Goal: Task Accomplishment & Management: Use online tool/utility

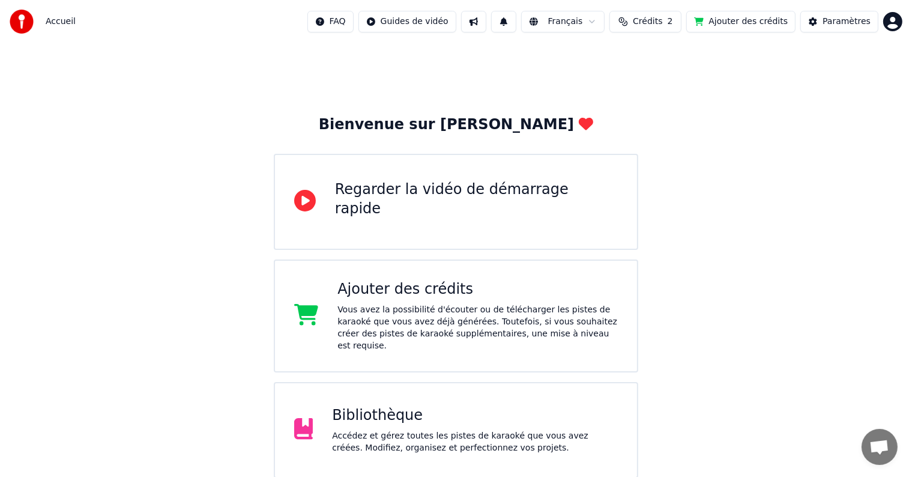
click at [466, 430] on div "Accédez et gérez toutes les pistes de karaoké que vous avez créées. Modifiez, o…" at bounding box center [475, 442] width 286 height 24
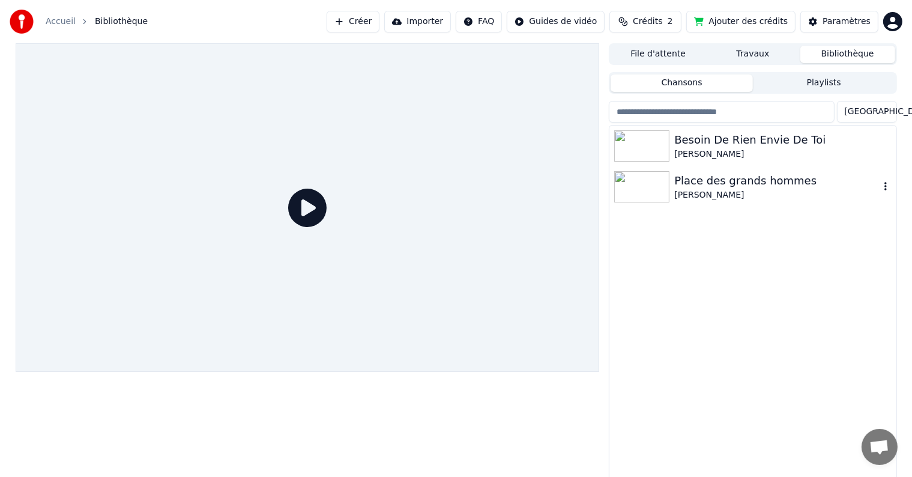
click at [720, 187] on div "Place des grands hommes" at bounding box center [777, 180] width 205 height 17
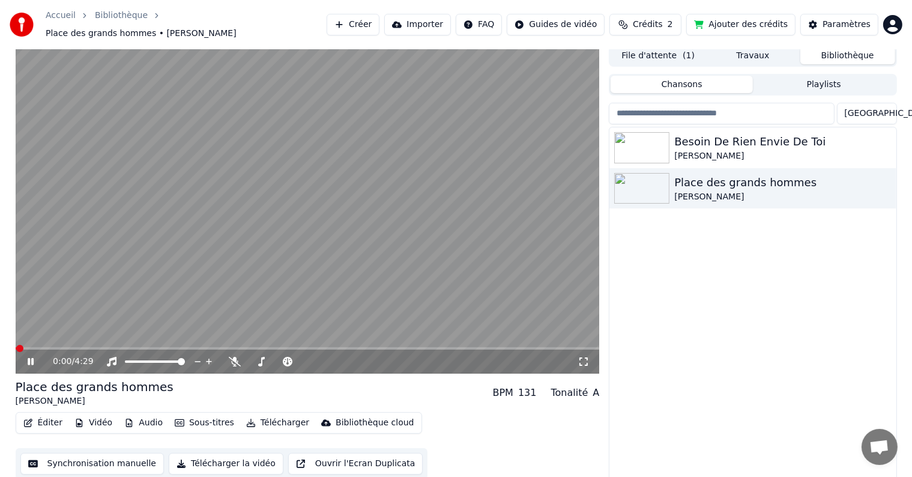
scroll to position [5, 0]
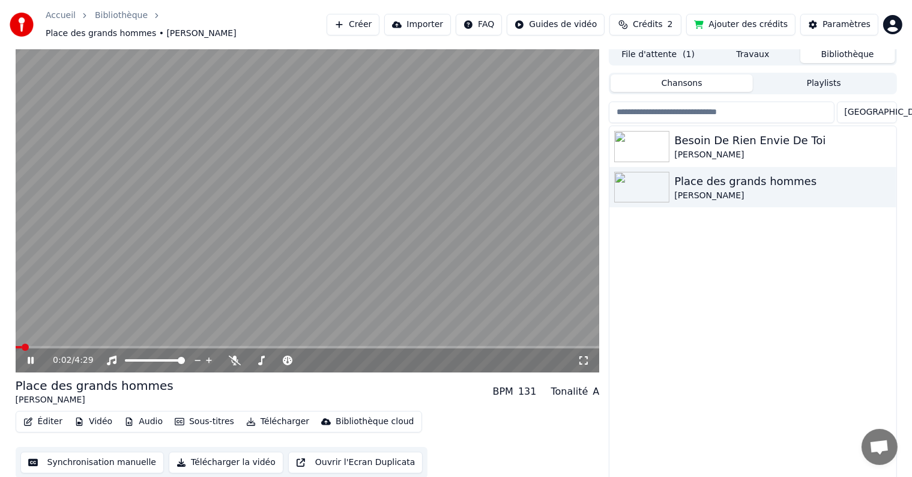
click at [31, 358] on icon at bounding box center [39, 361] width 28 height 10
click at [43, 414] on button "Éditer" at bounding box center [43, 421] width 49 height 17
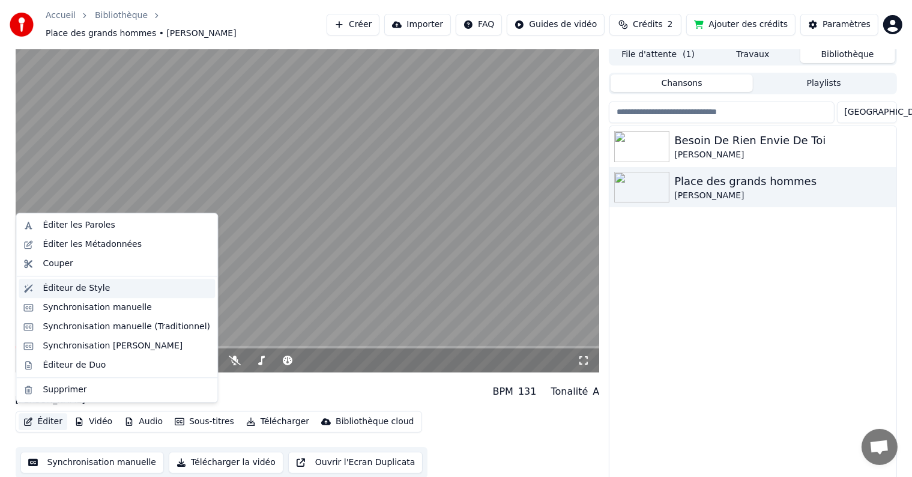
click at [70, 293] on div "Éditeur de Style" at bounding box center [76, 288] width 67 height 12
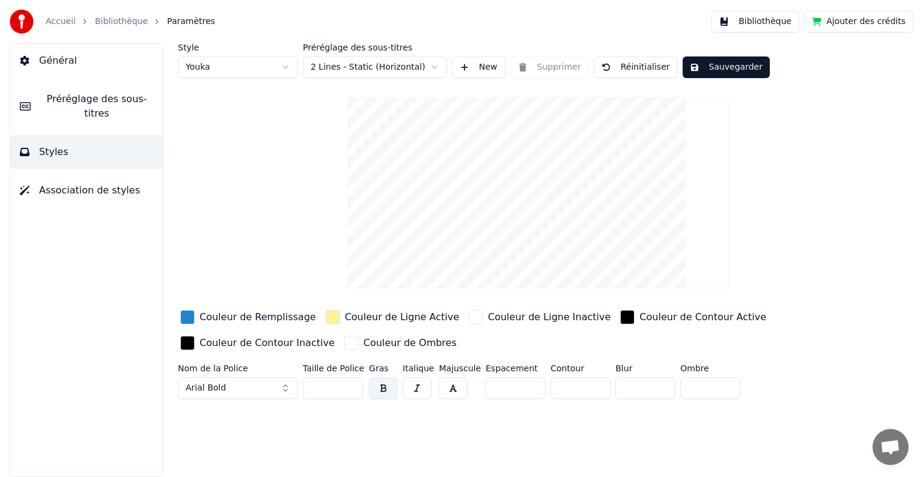
click at [59, 145] on span "Styles" at bounding box center [53, 152] width 29 height 14
click at [48, 101] on span "Préréglage des sous-titres" at bounding box center [96, 106] width 113 height 29
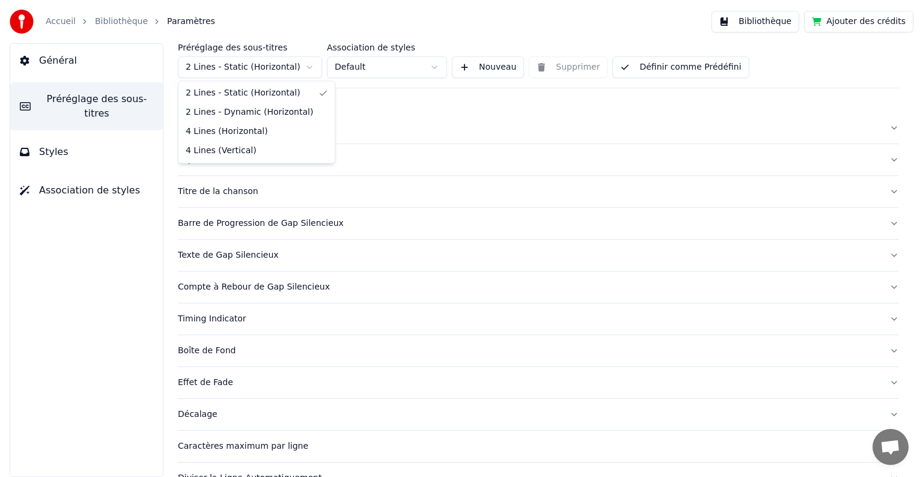
click at [310, 65] on html "Accueil Bibliothèque Paramètres Bibliothèque Ajouter des crédits Général Prérég…" at bounding box center [461, 238] width 923 height 477
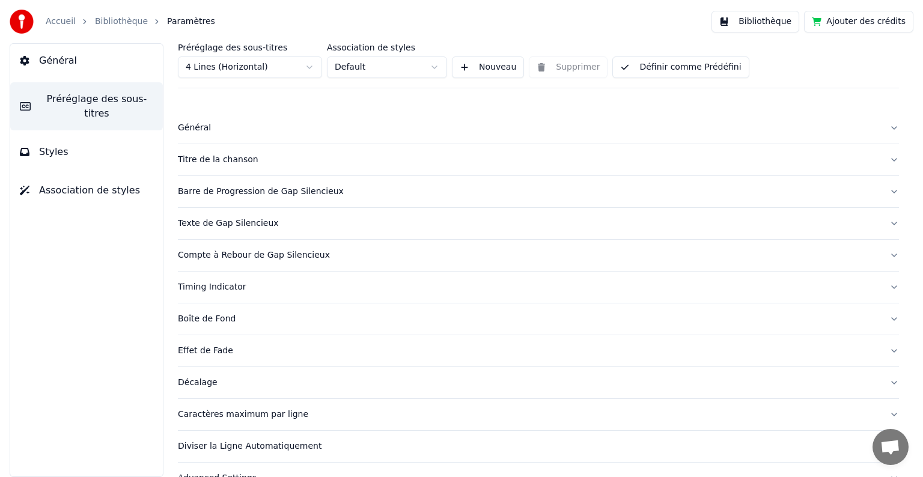
click at [65, 58] on span "Général" at bounding box center [58, 60] width 38 height 14
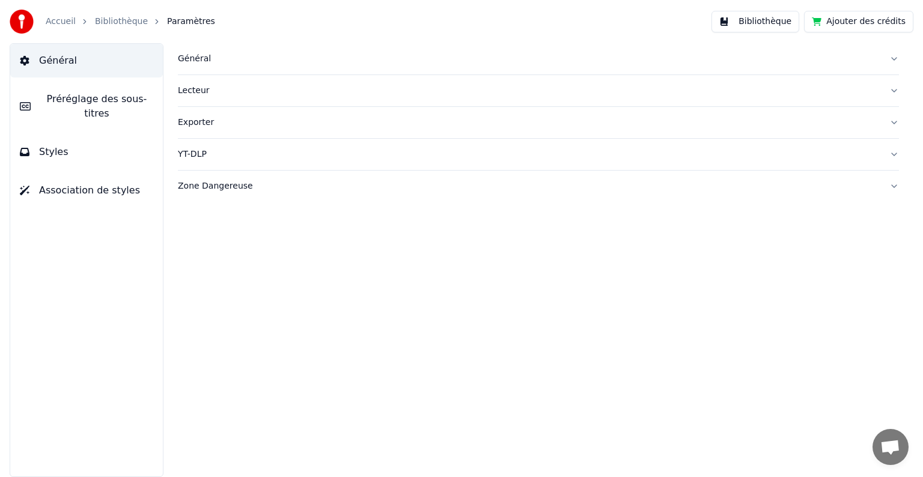
click at [779, 20] on button "Bibliothèque" at bounding box center [755, 22] width 88 height 22
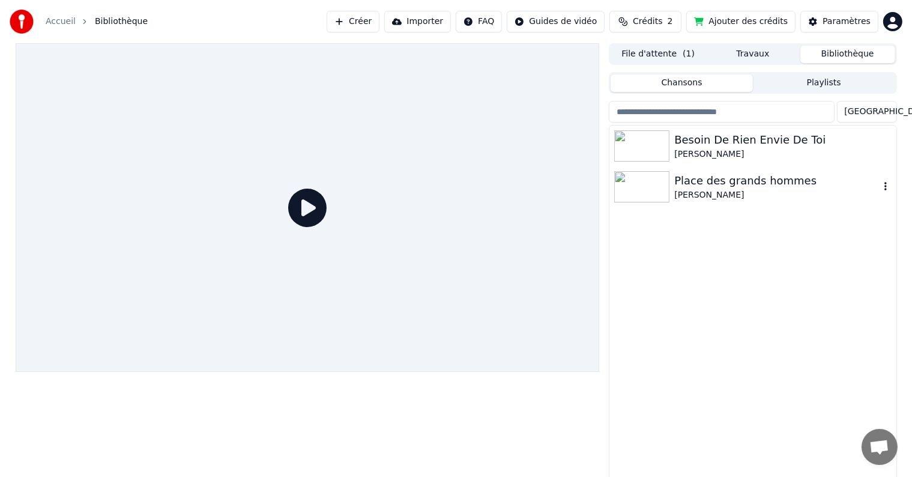
click at [690, 189] on div "[PERSON_NAME]" at bounding box center [777, 195] width 205 height 12
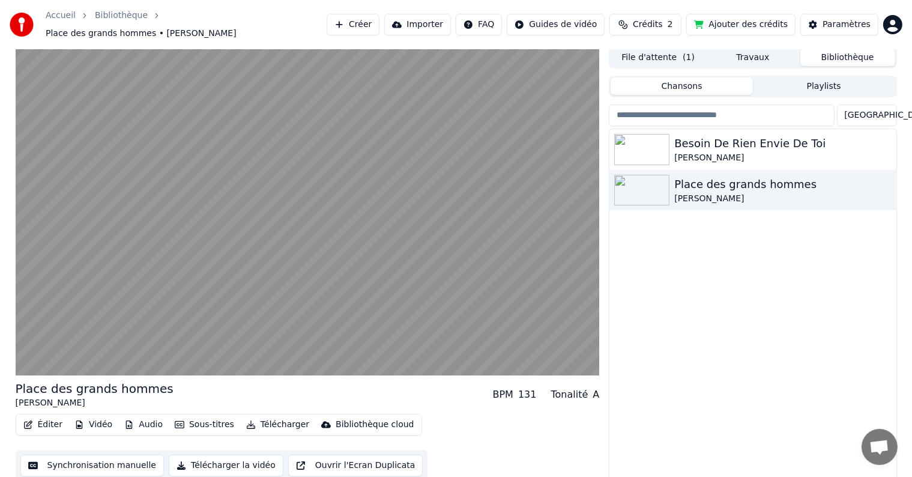
scroll to position [5, 0]
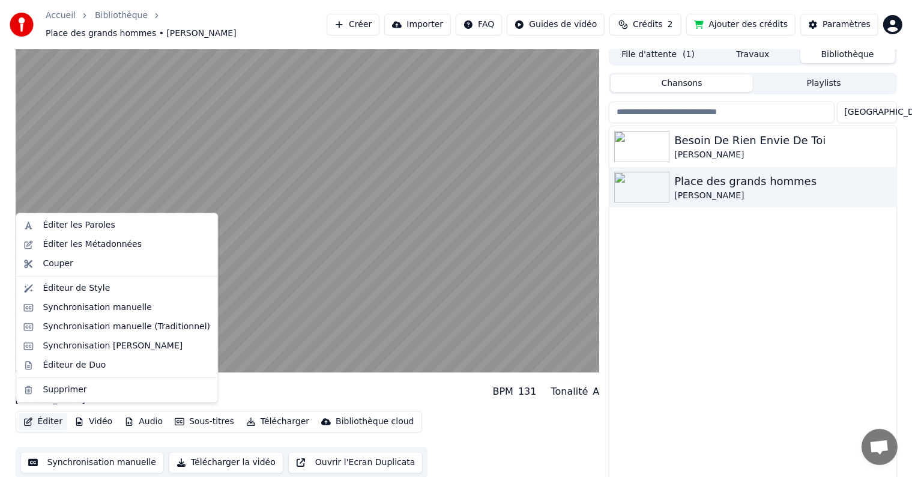
click at [50, 417] on button "Éditer" at bounding box center [43, 421] width 49 height 17
click at [103, 310] on div "Synchronisation manuelle" at bounding box center [97, 308] width 109 height 12
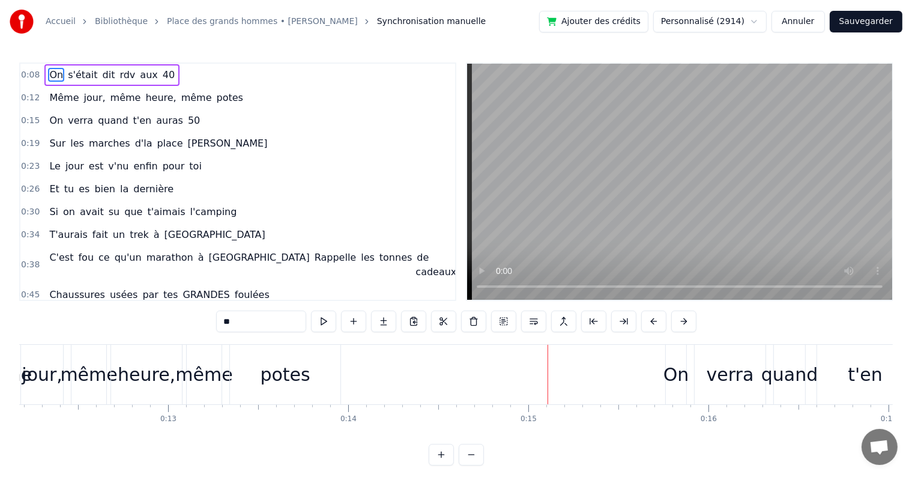
click at [812, 21] on button "Annuler" at bounding box center [798, 22] width 53 height 22
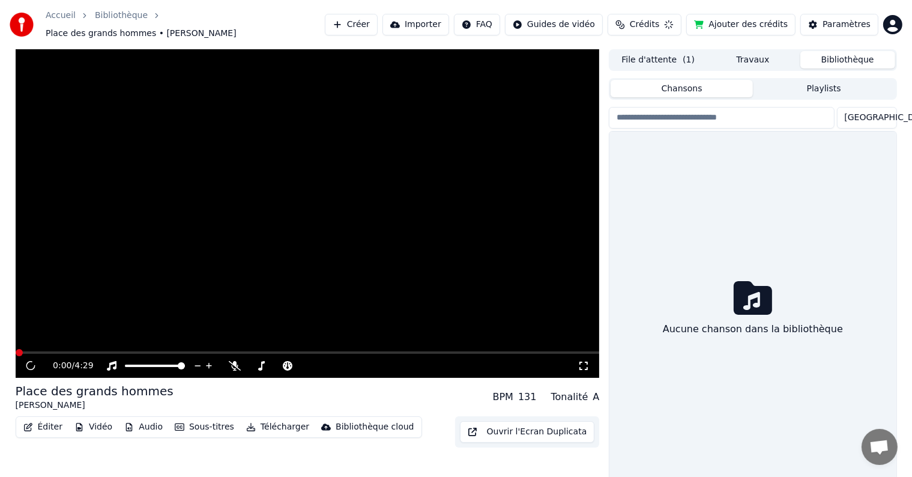
scroll to position [5, 0]
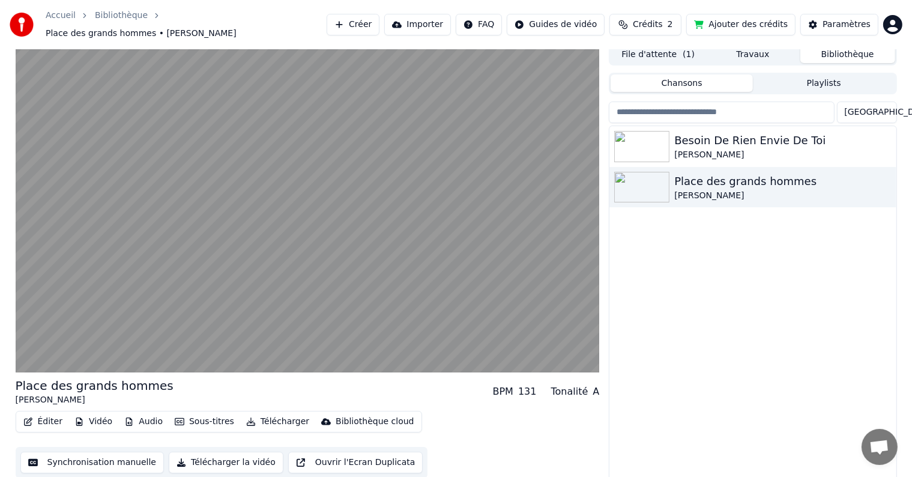
click at [52, 413] on button "Éditer" at bounding box center [43, 421] width 49 height 17
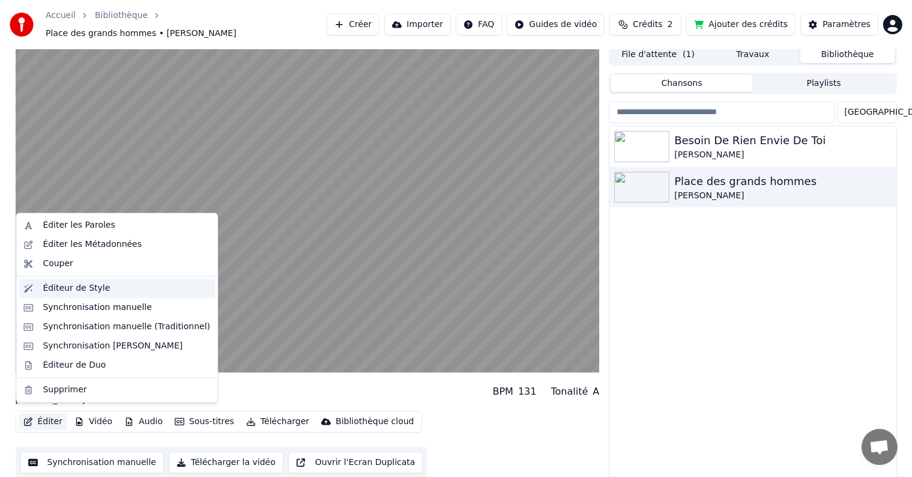
click at [72, 288] on div "Éditeur de Style" at bounding box center [76, 288] width 67 height 12
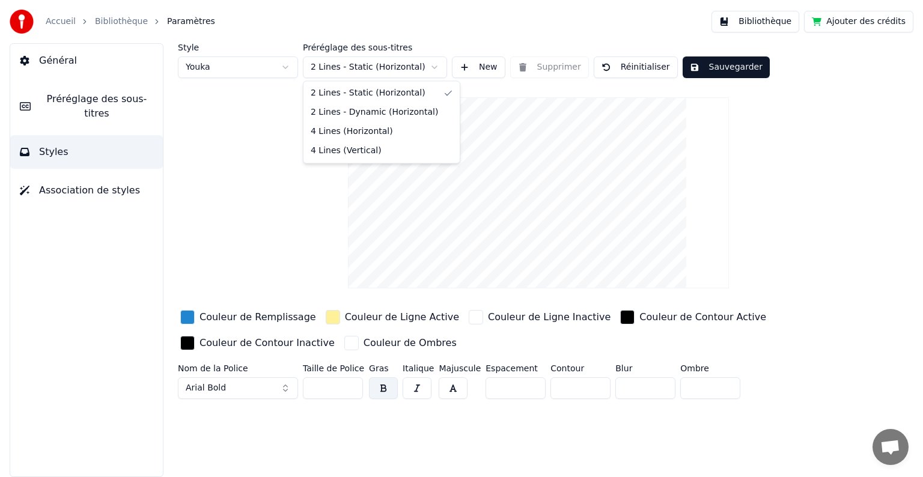
click at [398, 71] on html "Accueil Bibliothèque Paramètres Bibliothèque Ajouter des crédits Général Prérég…" at bounding box center [461, 238] width 923 height 477
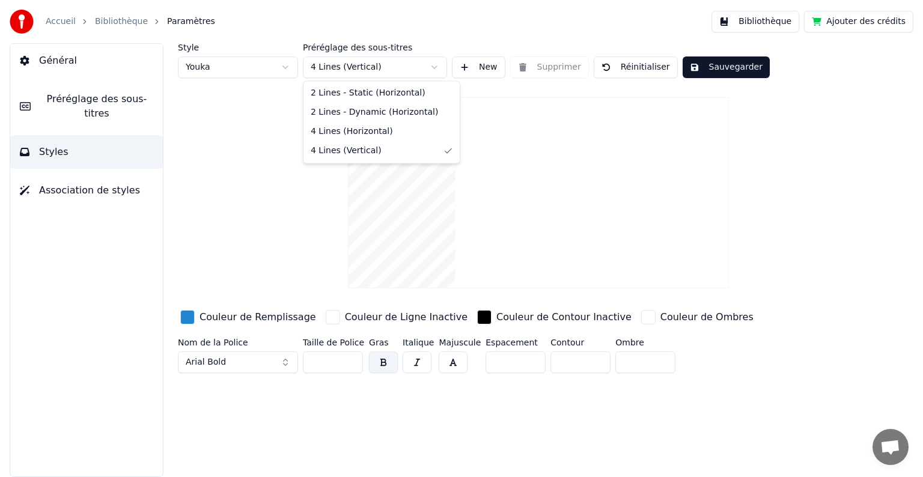
click at [431, 66] on html "Accueil Bibliothèque Paramètres Bibliothèque Ajouter des crédits Général Prérég…" at bounding box center [461, 238] width 923 height 477
click at [724, 68] on button "Sauvegarder" at bounding box center [725, 67] width 87 height 22
click at [764, 26] on button "Bibliothèque" at bounding box center [755, 22] width 88 height 22
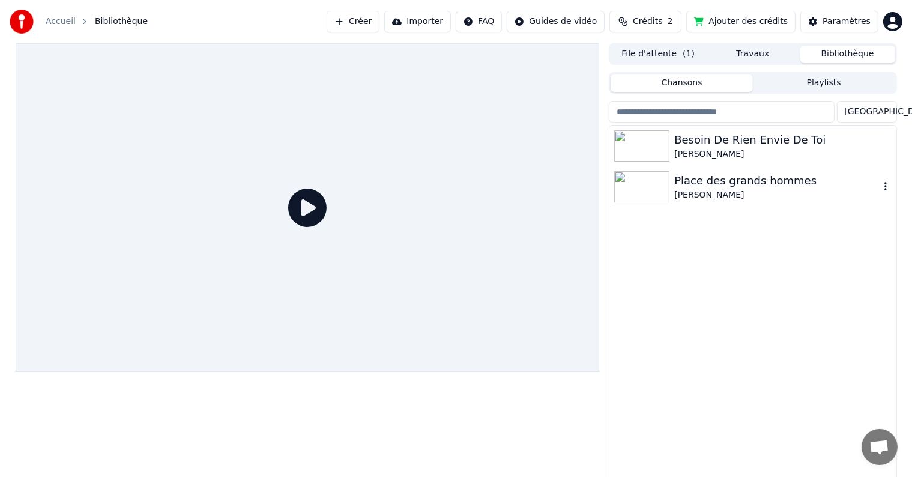
click at [709, 190] on div "[PERSON_NAME]" at bounding box center [777, 195] width 205 height 12
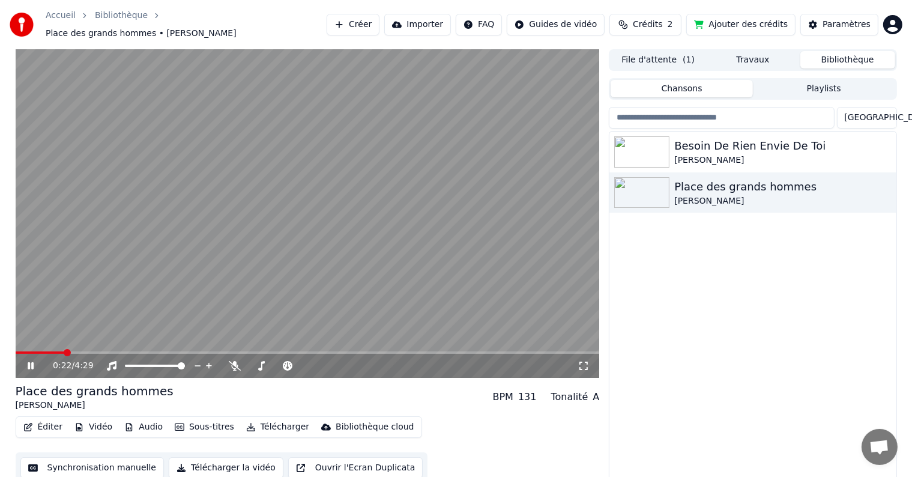
click at [26, 361] on icon at bounding box center [39, 366] width 28 height 10
click at [52, 423] on button "Éditer" at bounding box center [43, 427] width 49 height 17
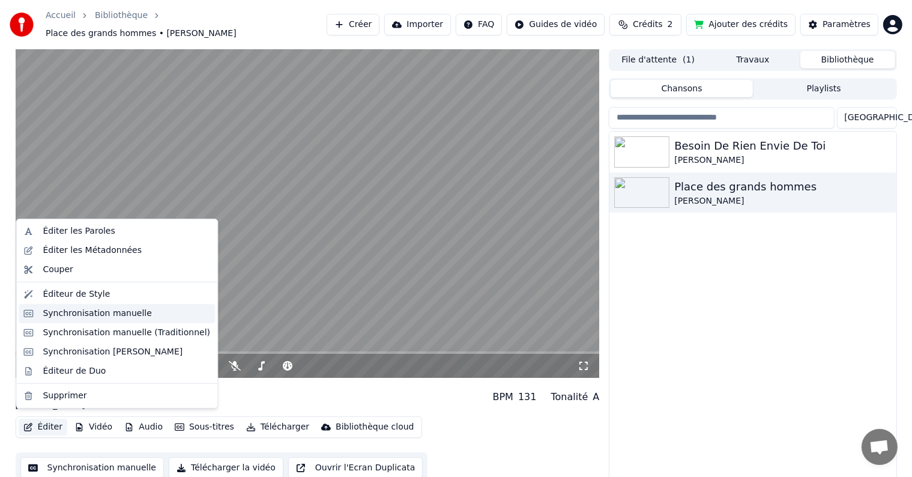
click at [91, 319] on div "Synchronisation manuelle" at bounding box center [97, 314] width 109 height 12
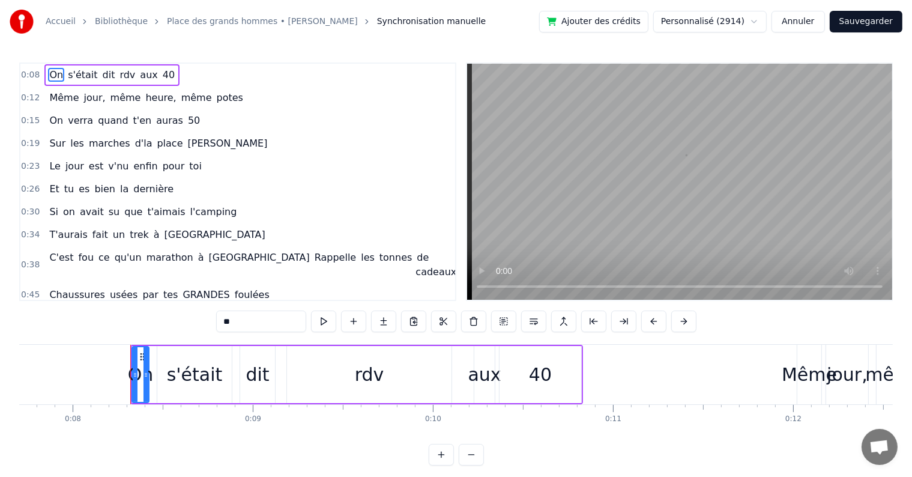
scroll to position [0, 1439]
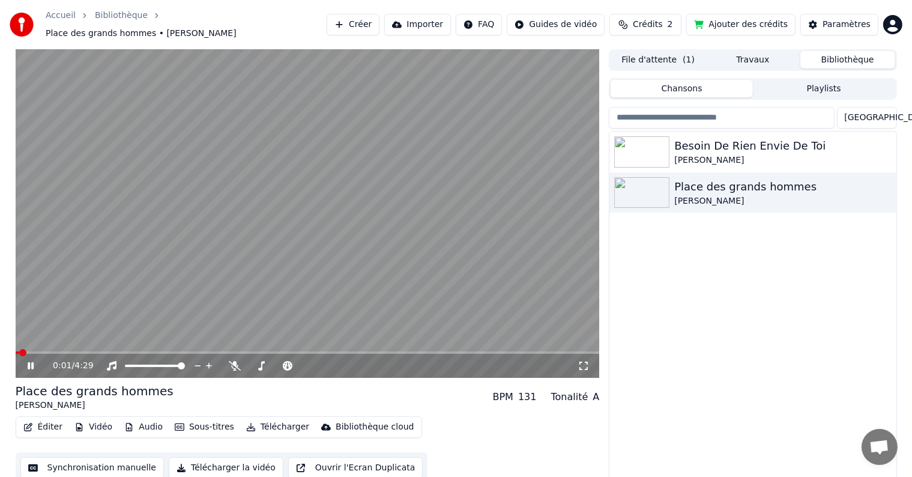
click at [32, 362] on icon at bounding box center [31, 365] width 6 height 7
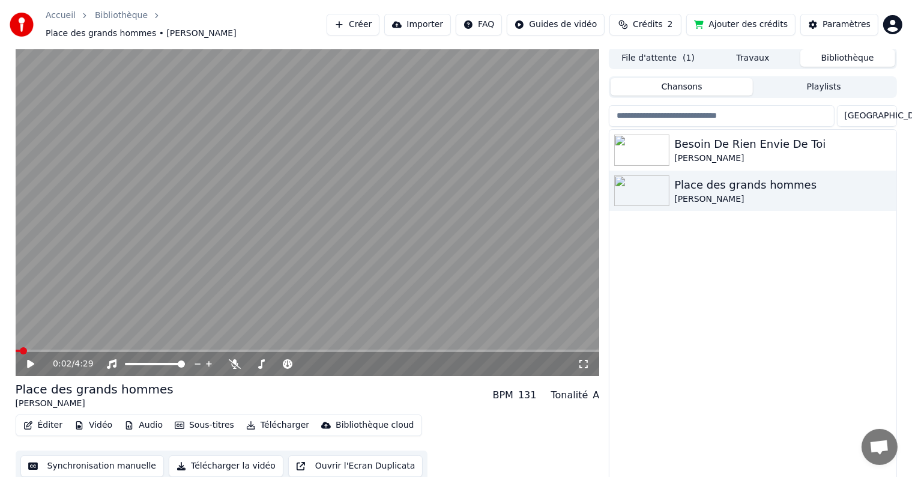
scroll to position [5, 0]
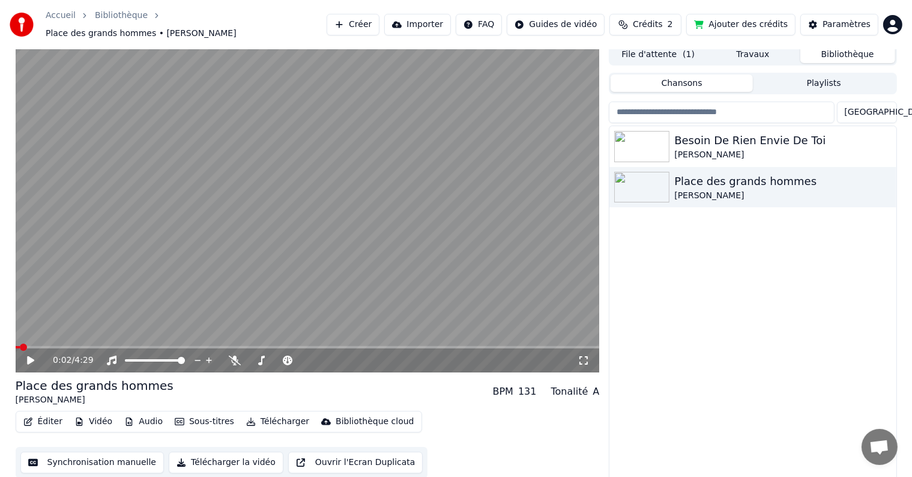
click at [43, 416] on button "Éditer" at bounding box center [43, 421] width 49 height 17
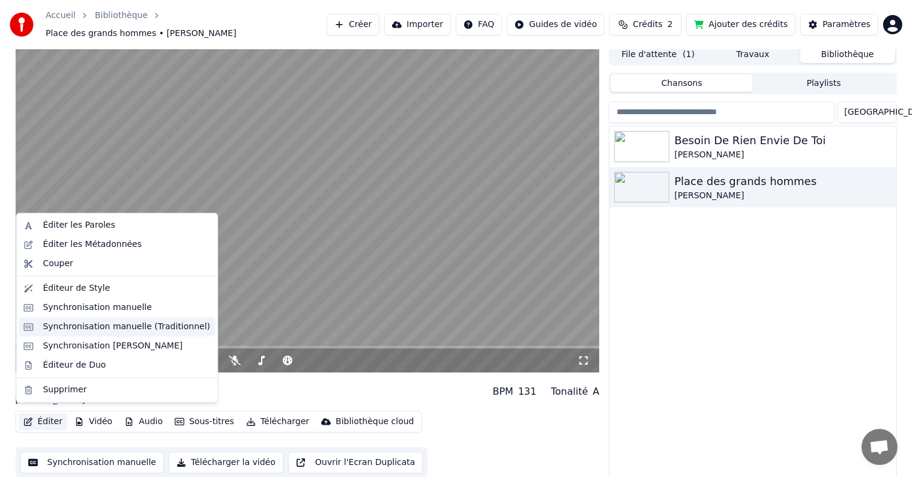
click at [91, 333] on div "Synchronisation manuelle (Traditionnel)" at bounding box center [117, 326] width 196 height 19
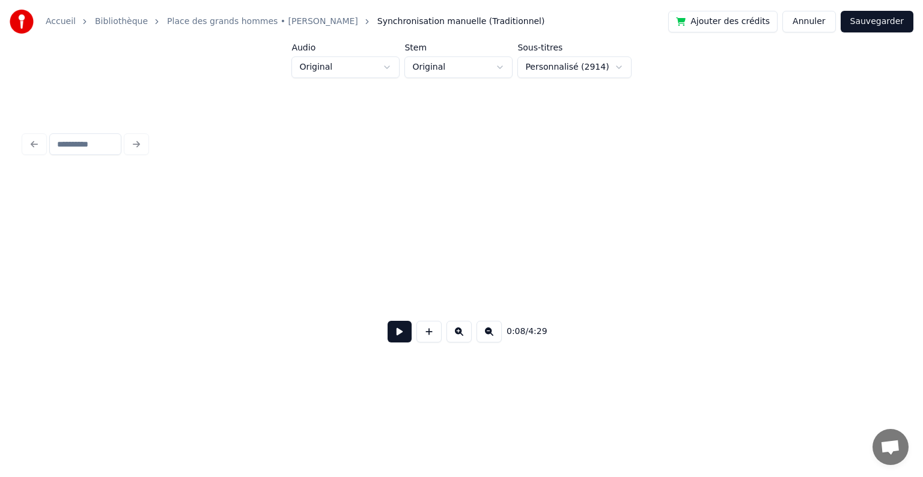
scroll to position [0, 1000]
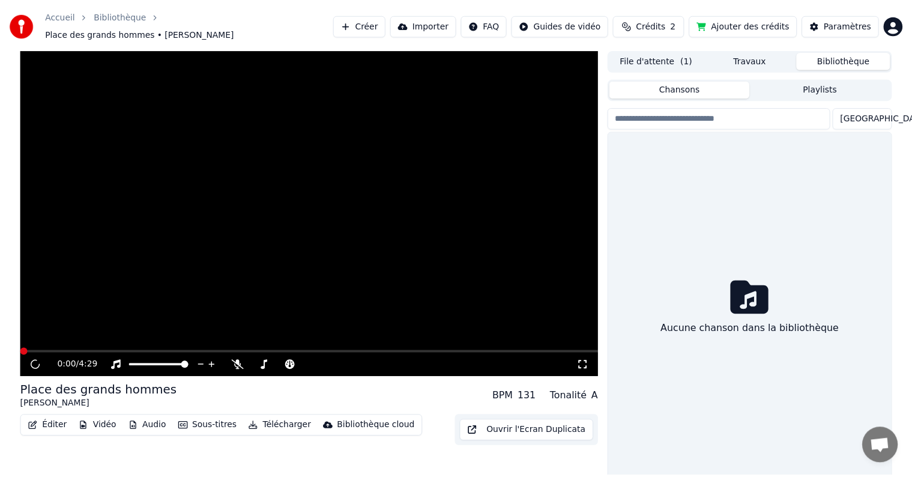
scroll to position [5, 0]
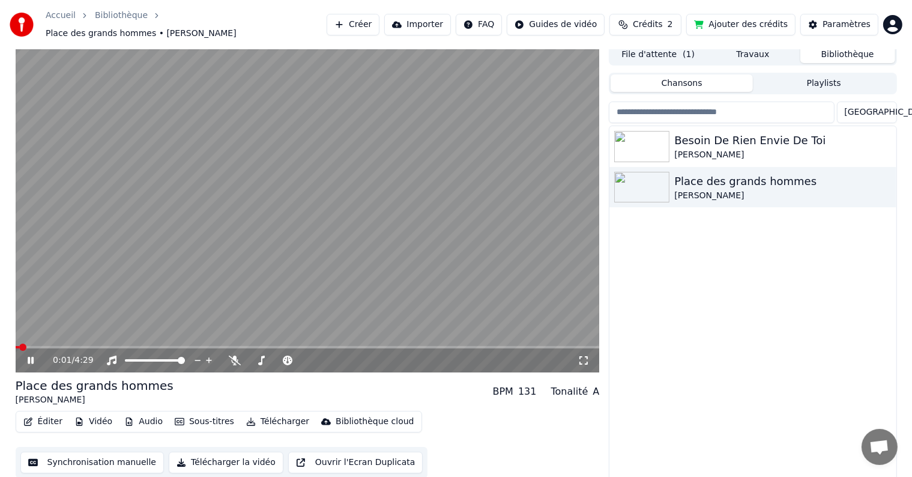
click at [31, 356] on icon at bounding box center [39, 361] width 28 height 10
click at [47, 416] on button "Éditer" at bounding box center [43, 421] width 49 height 17
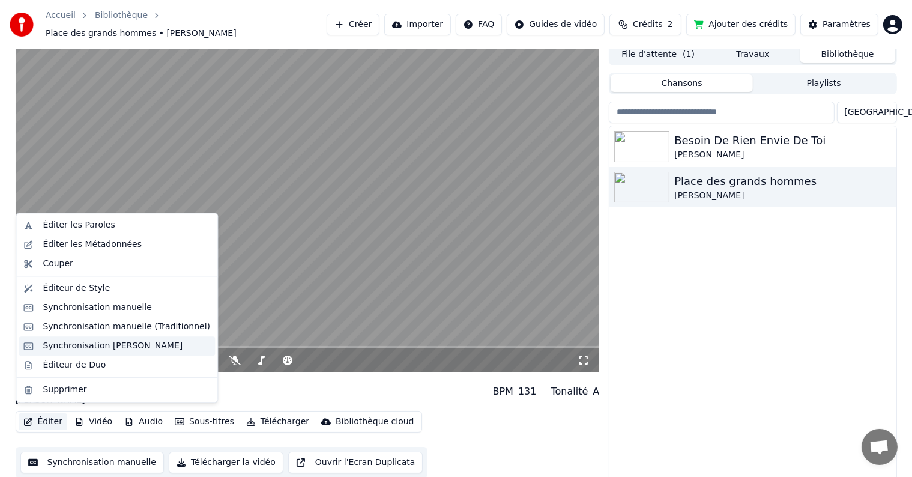
click at [87, 347] on div "Synchronisation [PERSON_NAME]" at bounding box center [113, 346] width 140 height 12
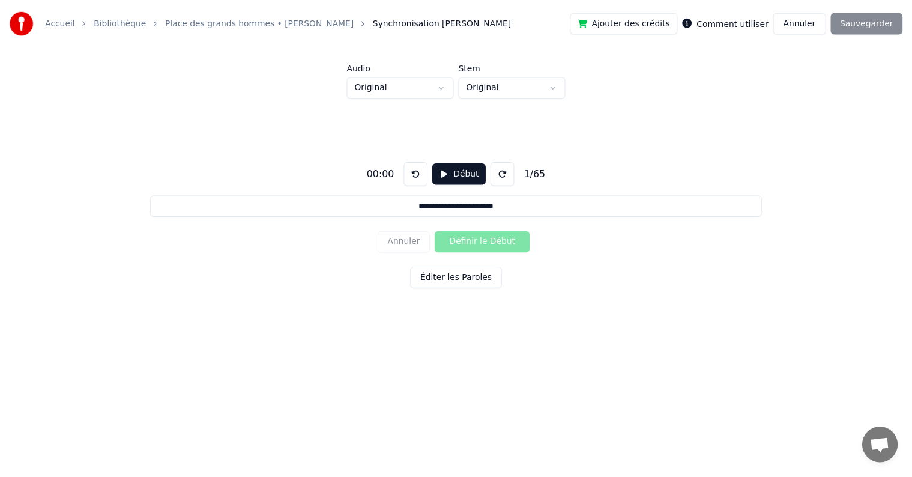
scroll to position [5, 0]
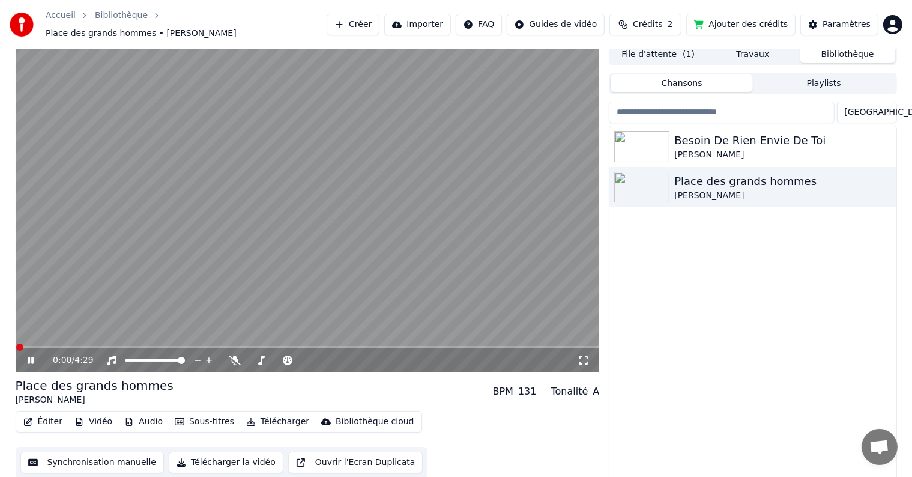
click at [46, 416] on button "Éditer" at bounding box center [43, 421] width 49 height 17
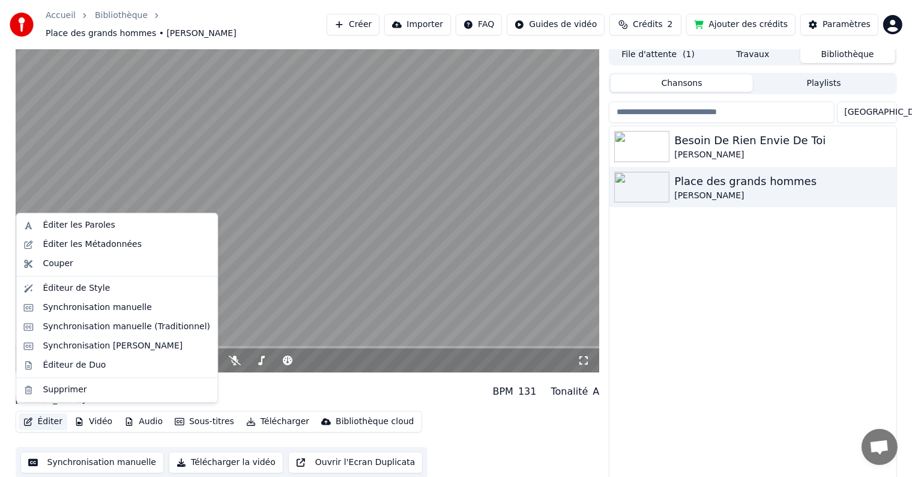
click at [392, 386] on div "Place des grands hommes [PERSON_NAME] BPM 131 Tonalité A" at bounding box center [308, 391] width 584 height 29
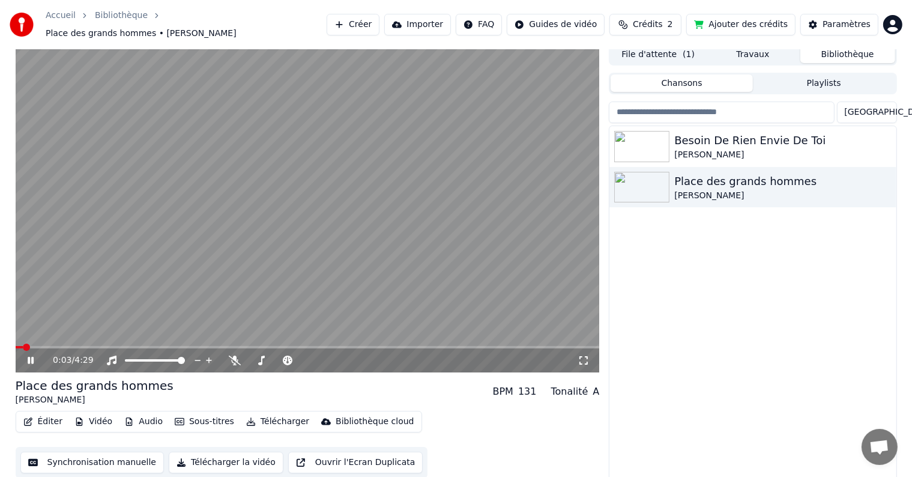
click at [26, 356] on icon at bounding box center [39, 361] width 28 height 10
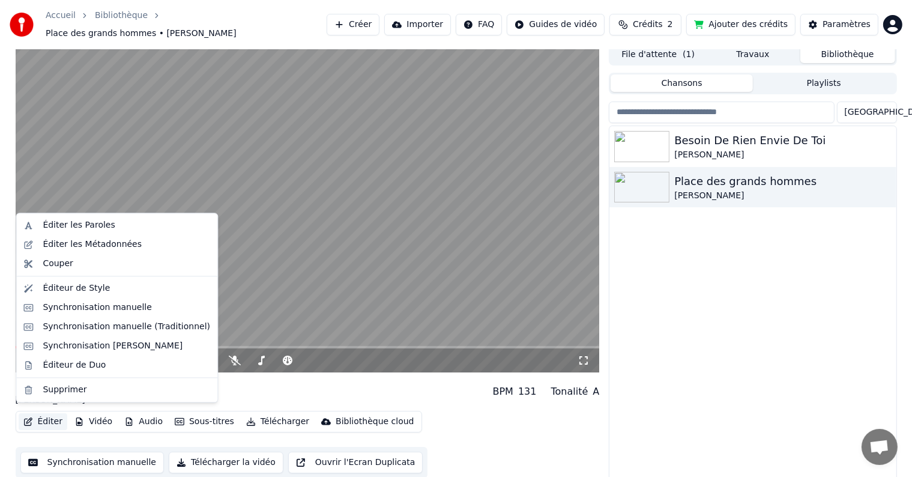
click at [51, 420] on button "Éditer" at bounding box center [43, 421] width 49 height 17
click at [86, 288] on div "Éditeur de Style" at bounding box center [76, 288] width 67 height 12
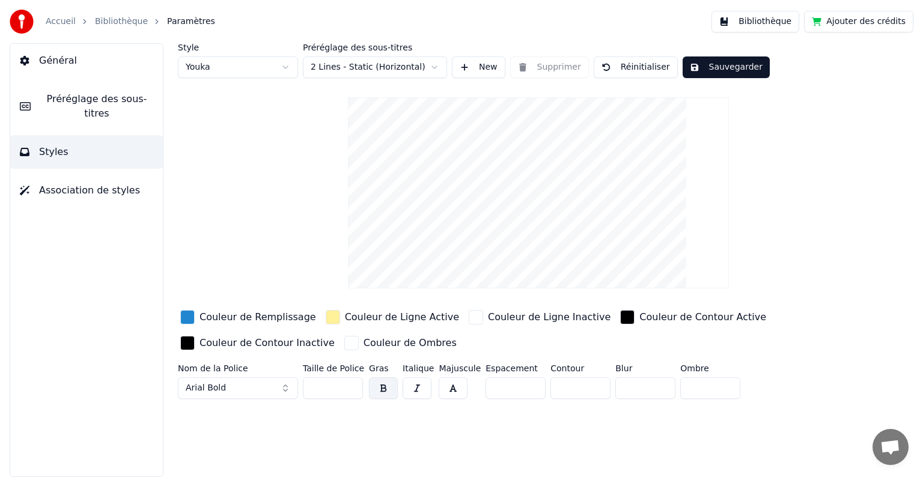
click at [434, 68] on html "Accueil Bibliothèque Paramètres Bibliothèque Ajouter des crédits Général Prérég…" at bounding box center [461, 238] width 923 height 477
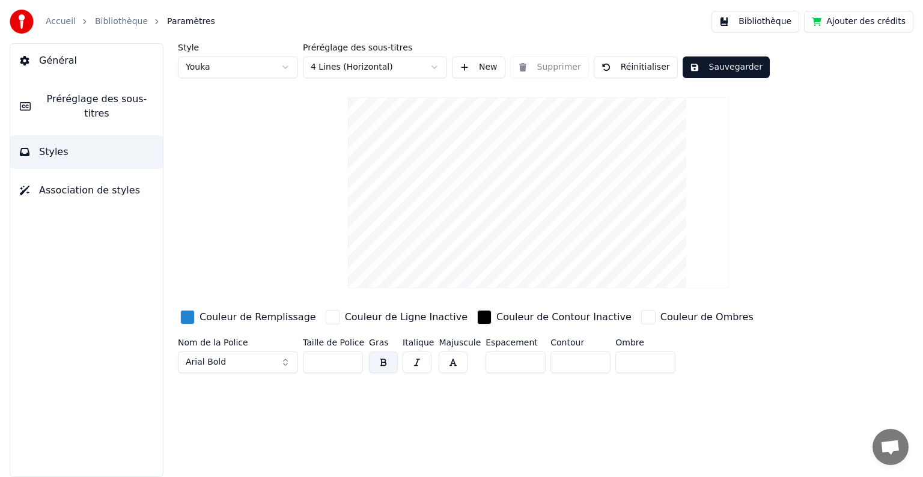
click at [714, 63] on button "Sauvegarder" at bounding box center [725, 67] width 87 height 22
click at [697, 65] on button "Sauvegarder" at bounding box center [725, 67] width 87 height 22
click at [55, 68] on button "Général" at bounding box center [86, 61] width 153 height 34
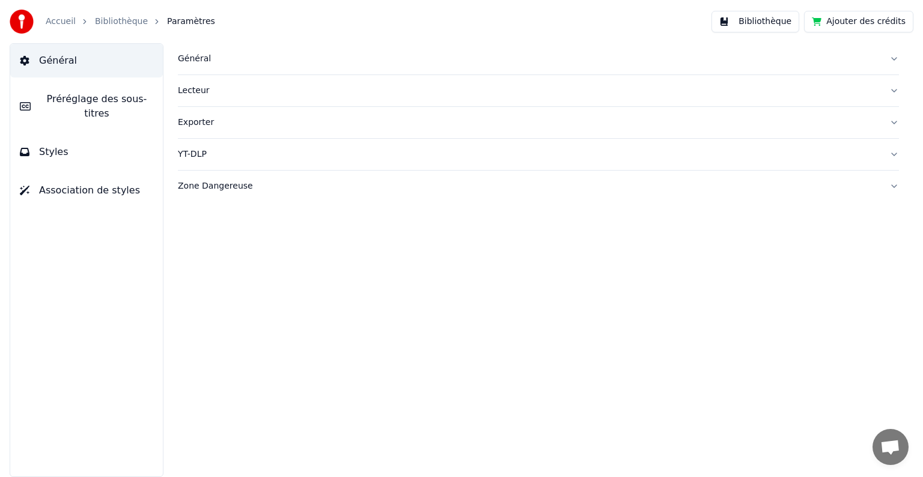
click at [772, 22] on button "Bibliothèque" at bounding box center [755, 22] width 88 height 22
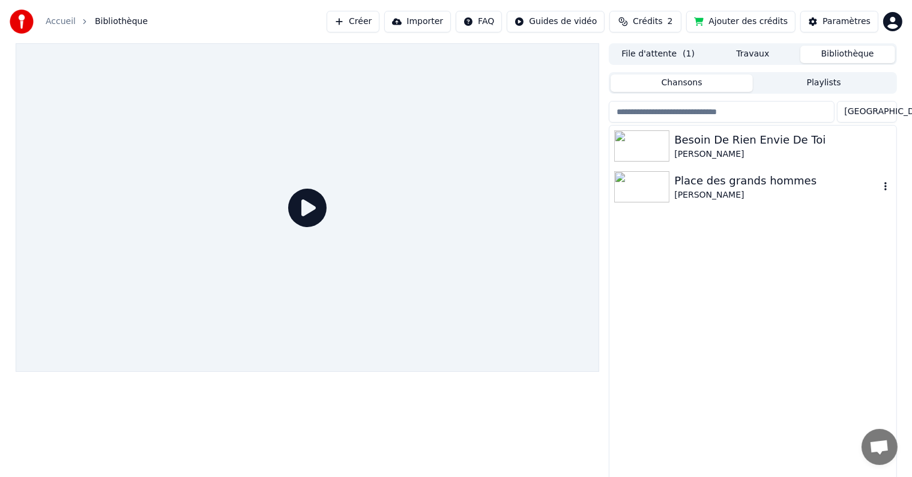
click at [697, 187] on div "Place des grands hommes" at bounding box center [777, 180] width 205 height 17
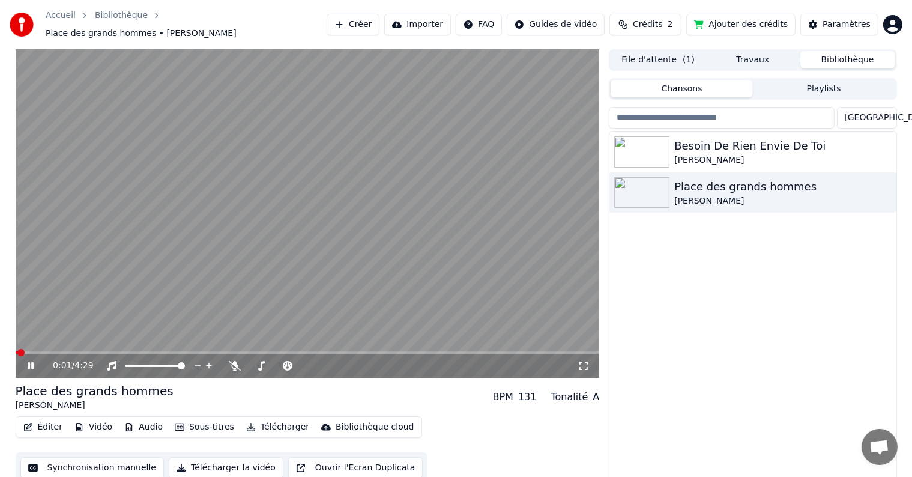
click at [31, 362] on icon at bounding box center [31, 365] width 6 height 7
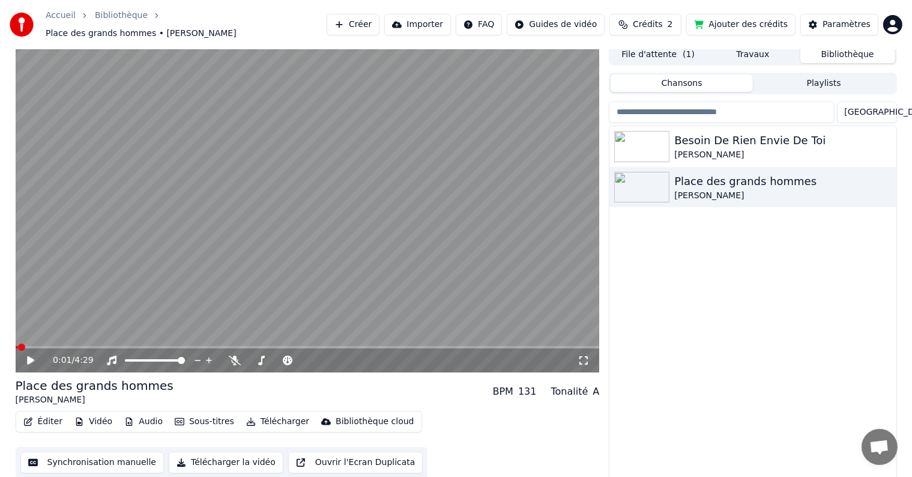
click at [123, 457] on button "Synchronisation manuelle" at bounding box center [92, 463] width 144 height 22
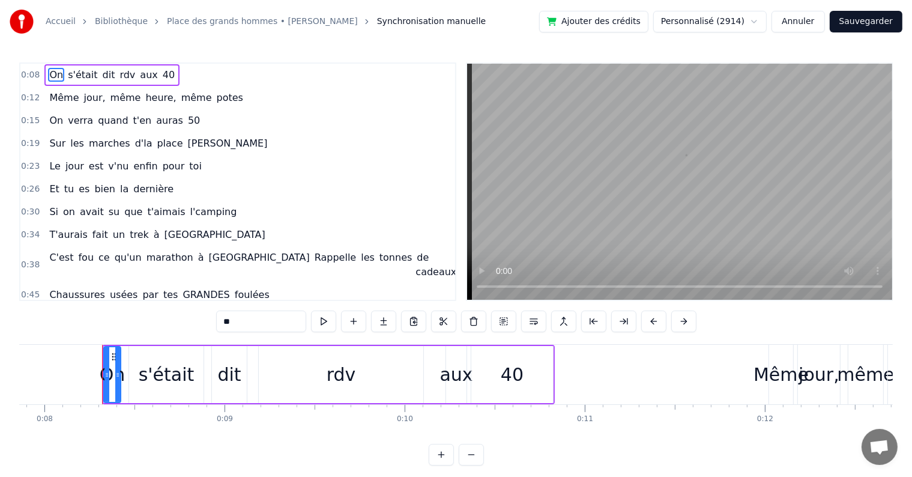
scroll to position [0, 1439]
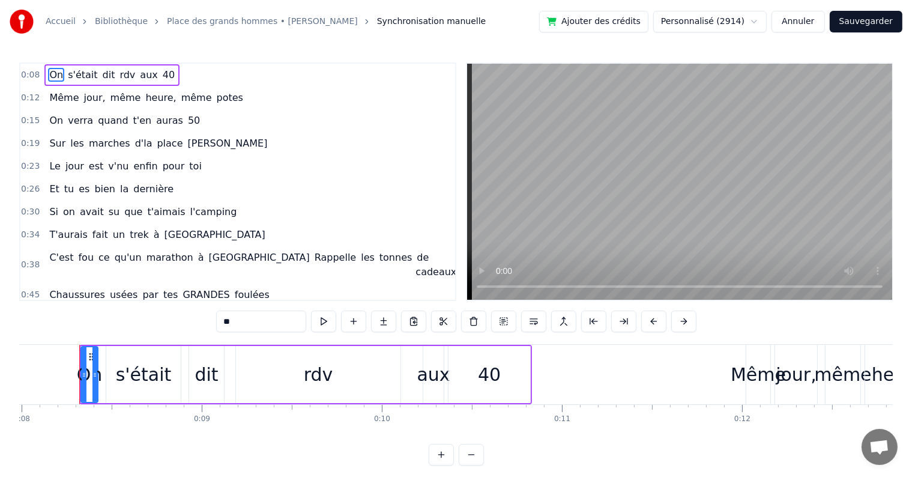
click at [767, 22] on html "Accueil Bibliothèque Place des grands hommes • [PERSON_NAME] Synchronisation ma…" at bounding box center [456, 242] width 912 height 485
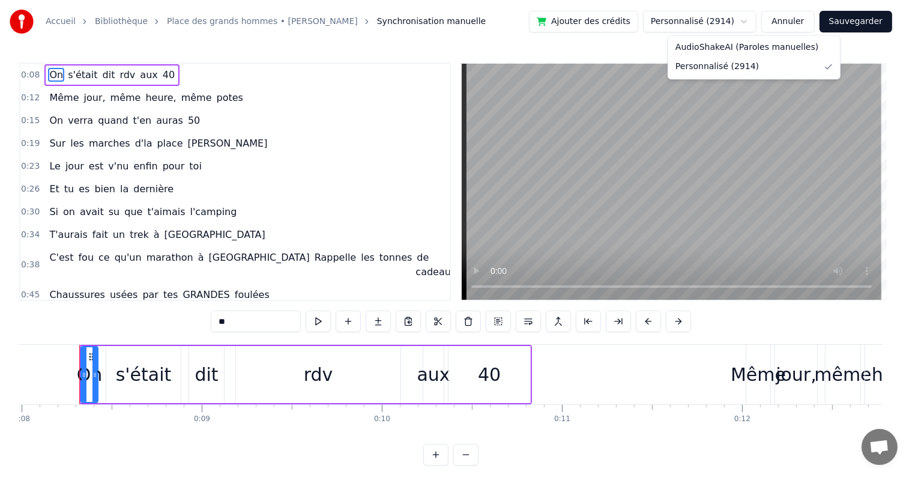
click at [767, 22] on html "Accueil Bibliothèque Place des grands hommes • [PERSON_NAME] Synchronisation ma…" at bounding box center [456, 242] width 912 height 485
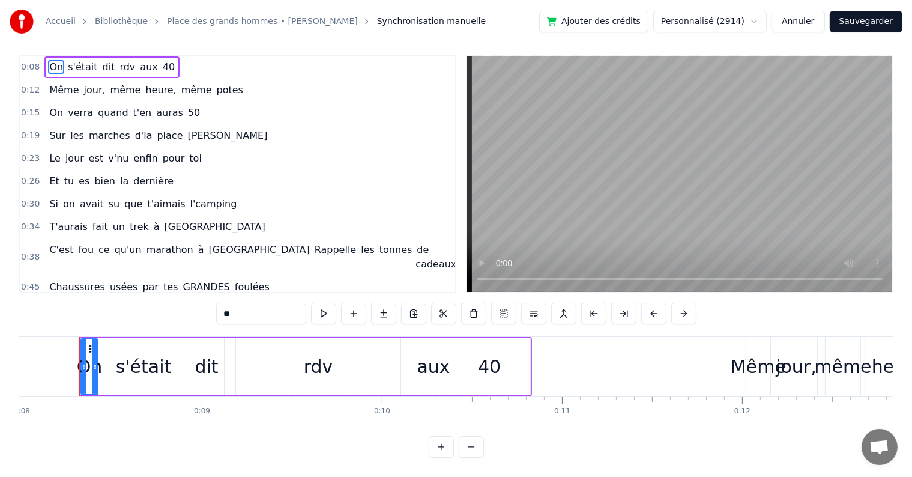
scroll to position [18, 0]
click at [437, 449] on button at bounding box center [441, 447] width 25 height 22
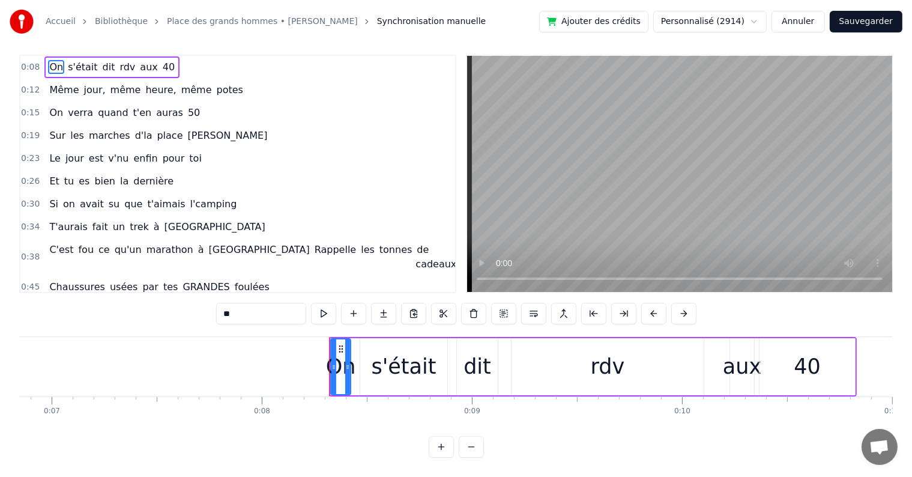
click at [473, 447] on button at bounding box center [471, 447] width 25 height 22
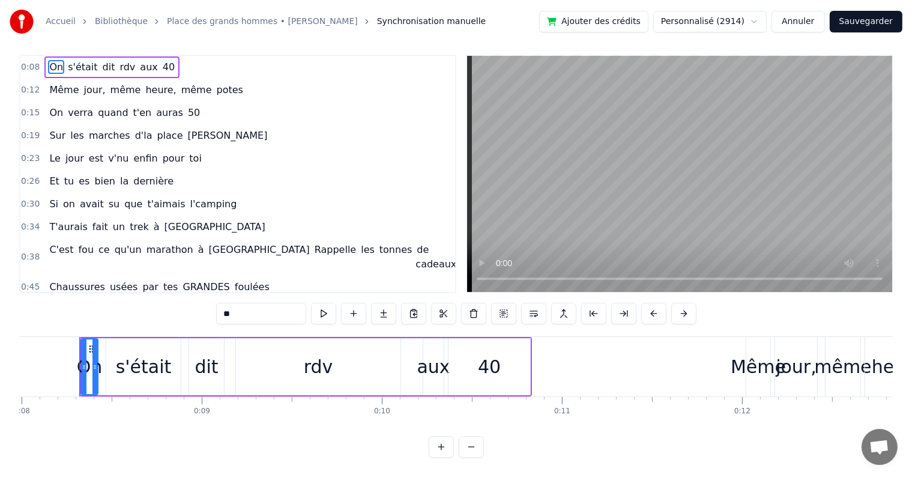
click at [473, 447] on button at bounding box center [471, 447] width 25 height 22
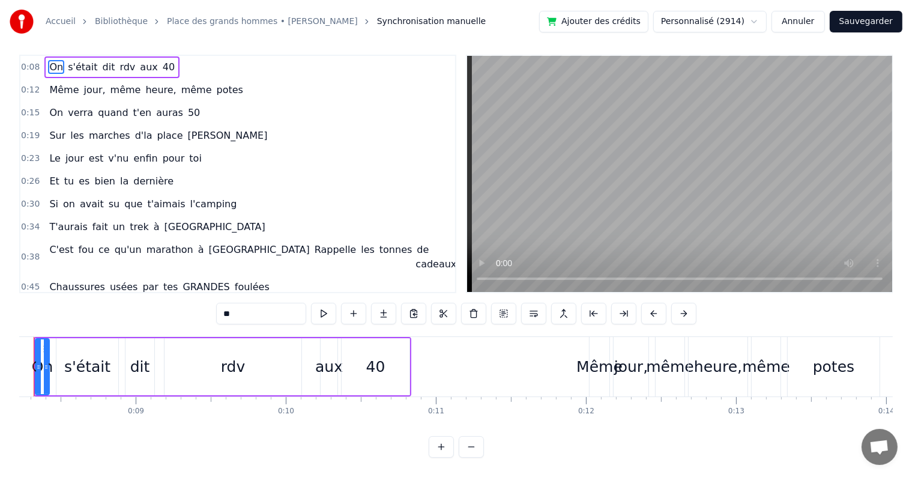
scroll to position [0, 1189]
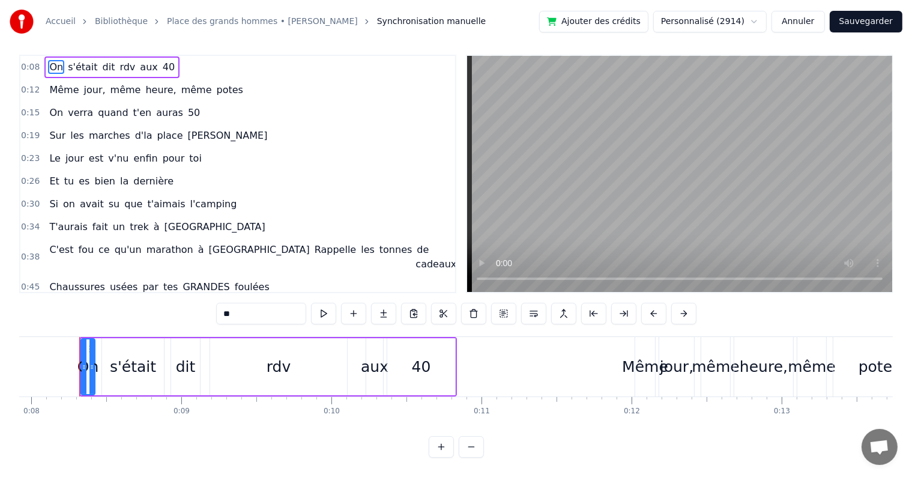
click at [456, 449] on div at bounding box center [456, 447] width 55 height 22
click at [657, 199] on video at bounding box center [679, 174] width 425 height 236
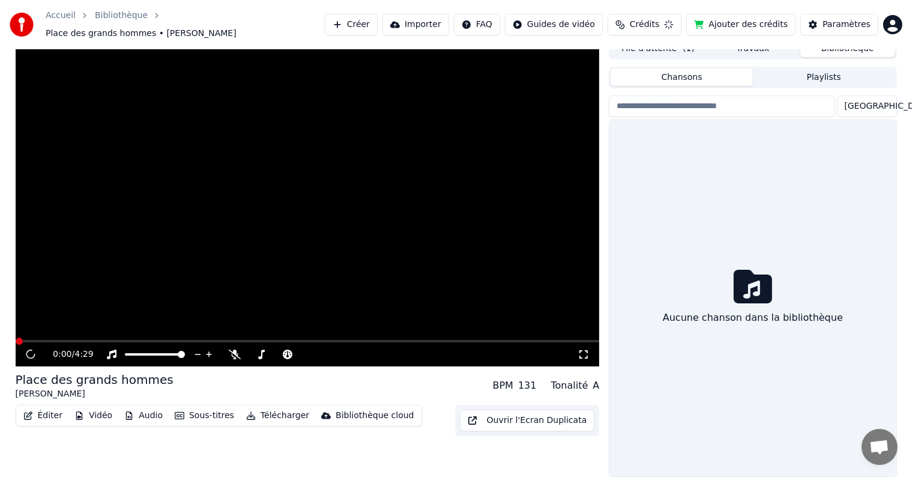
scroll to position [5, 0]
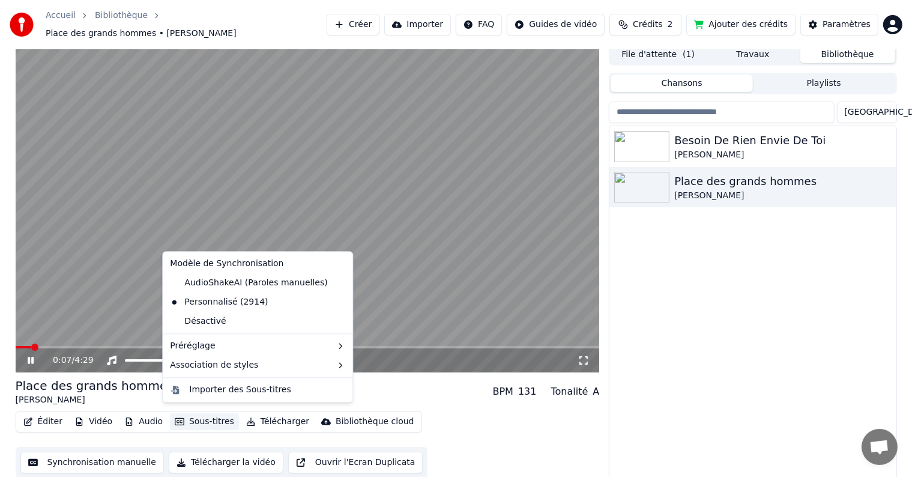
click at [192, 417] on button "Sous-titres" at bounding box center [204, 421] width 69 height 17
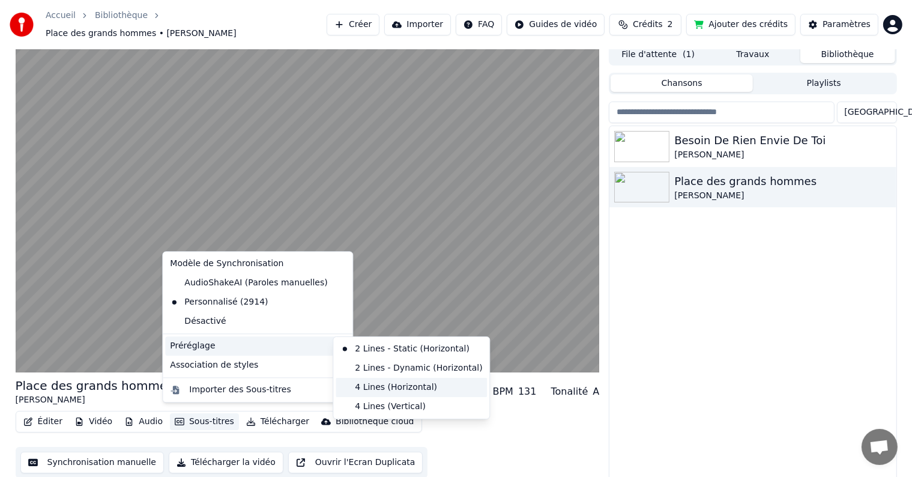
click at [386, 390] on div "4 Lines (Horizontal)" at bounding box center [411, 387] width 151 height 19
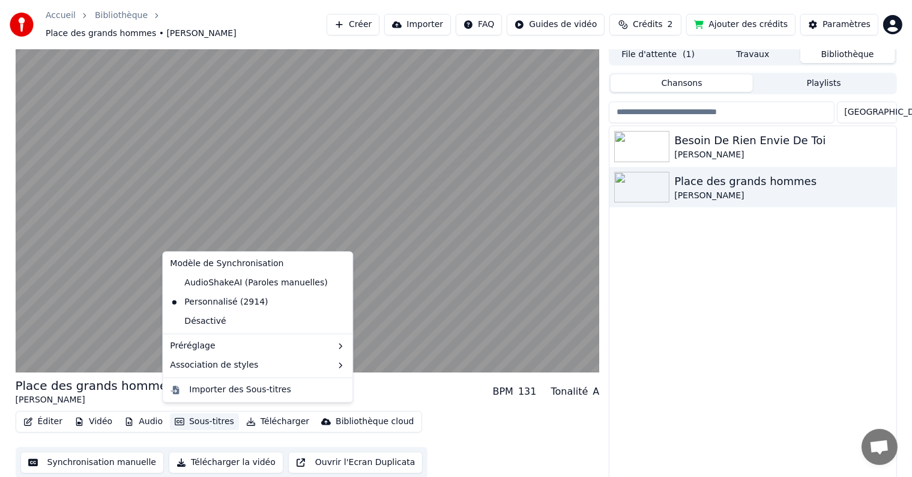
click at [207, 414] on button "Sous-titres" at bounding box center [204, 421] width 69 height 17
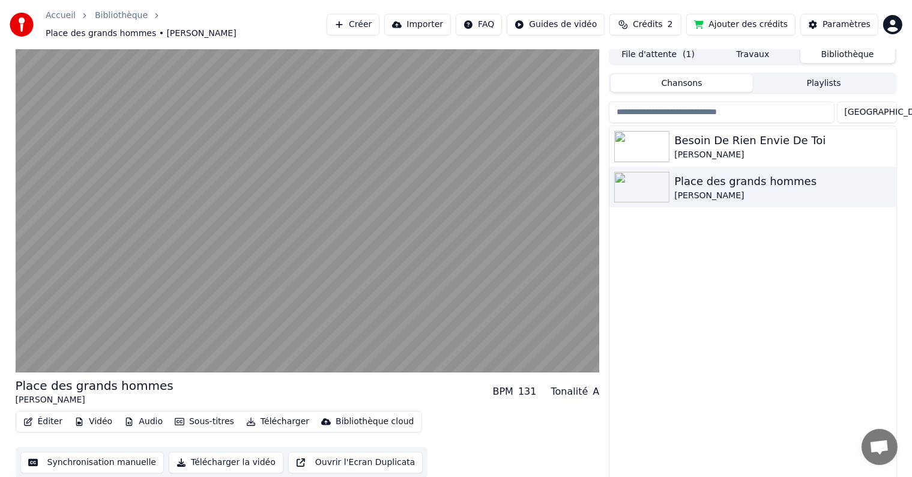
click at [533, 446] on div "Éditer Vidéo Audio Sous-titres Télécharger Bibliothèque cloud Synchronisation m…" at bounding box center [308, 444] width 584 height 67
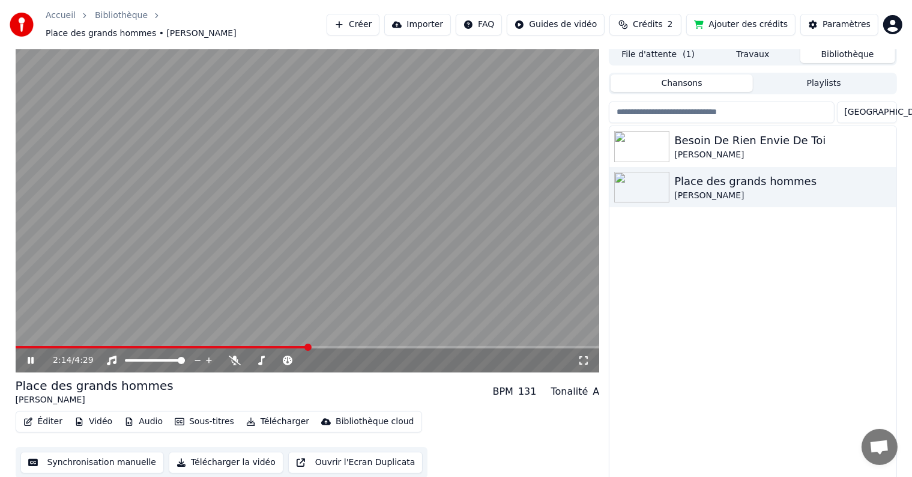
click at [188, 457] on button "Télécharger la vidéo" at bounding box center [226, 463] width 115 height 22
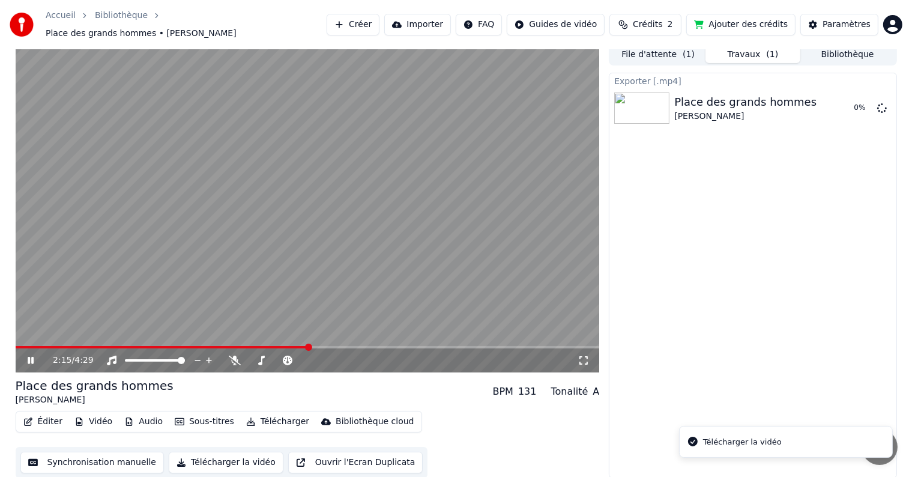
scroll to position [1, 0]
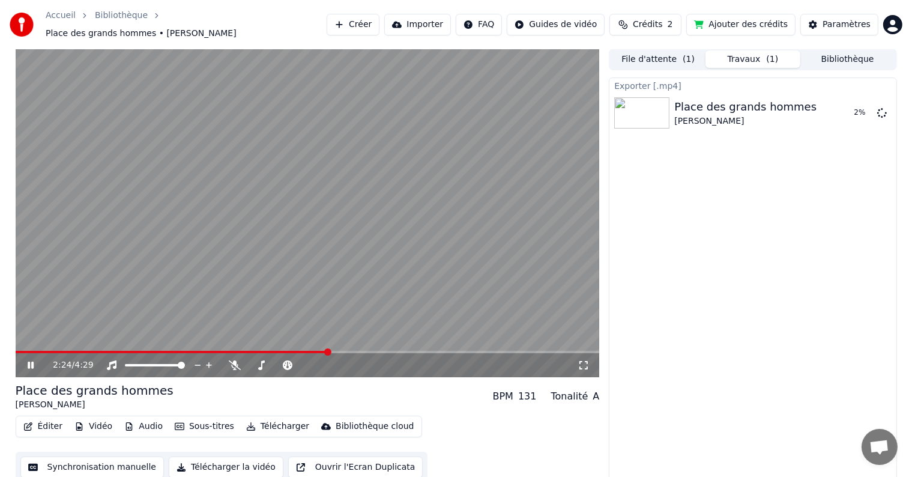
click at [35, 360] on icon at bounding box center [39, 365] width 28 height 10
click at [835, 112] on button "Afficher" at bounding box center [845, 113] width 53 height 22
